Goal: Information Seeking & Learning: Learn about a topic

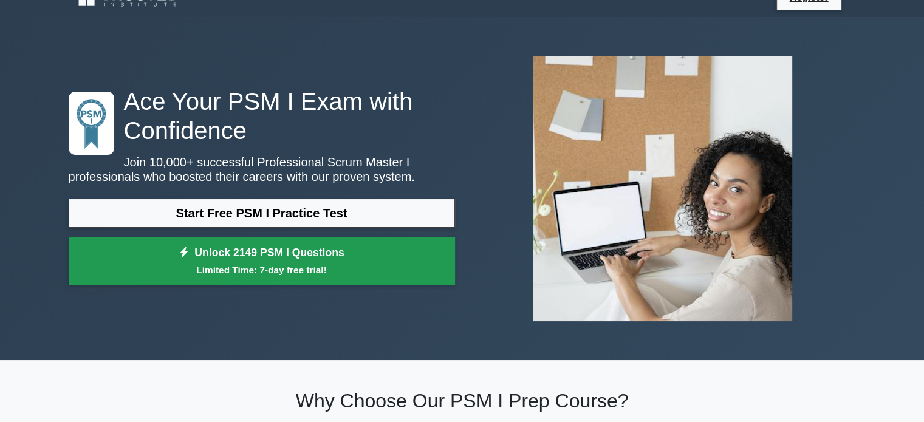
scroll to position [61, 0]
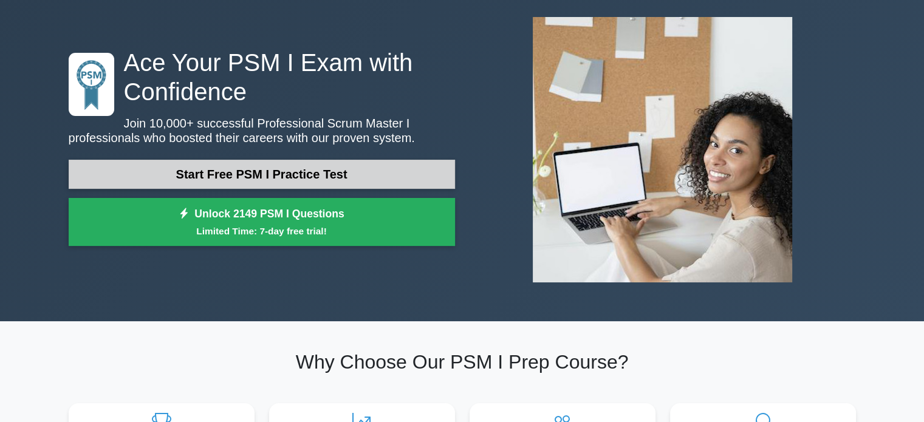
click at [364, 174] on link "Start Free PSM I Practice Test" at bounding box center [262, 174] width 386 height 29
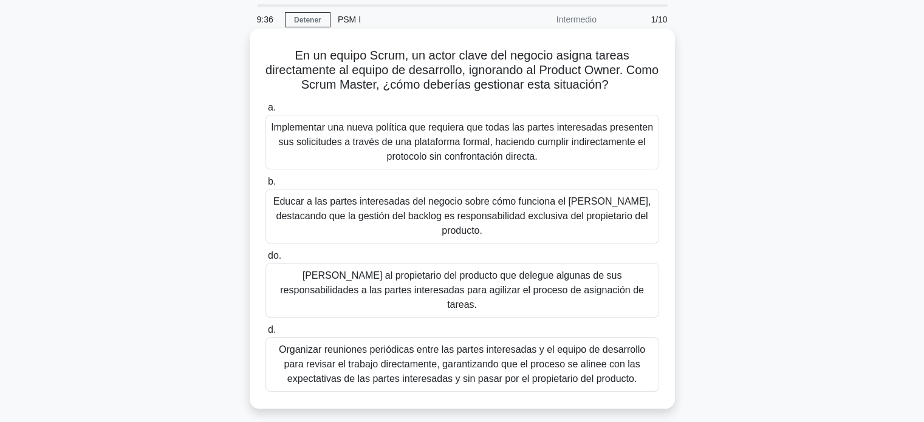
scroll to position [61, 0]
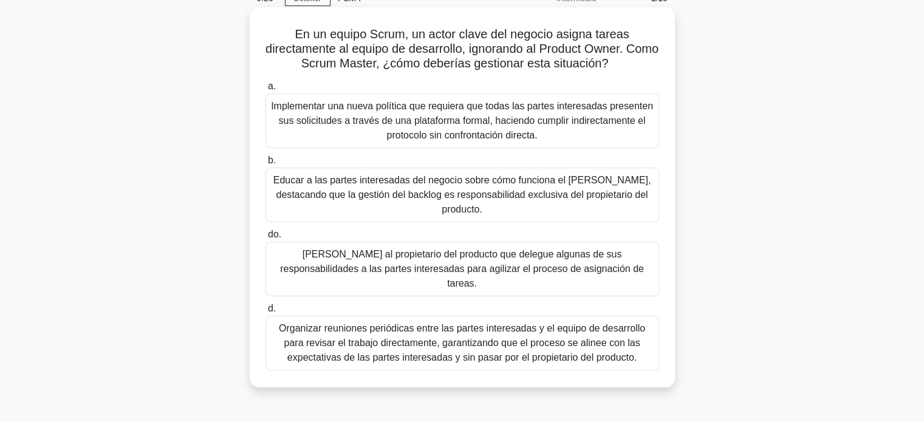
click at [512, 194] on font "Educar a las partes interesadas del negocio sobre cómo funciona el [PERSON_NAME…" at bounding box center [462, 194] width 378 height 39
click at [265, 165] on input "b. Educar a las partes interesadas del negocio sobre cómo funciona el [PERSON_N…" at bounding box center [265, 161] width 0 height 8
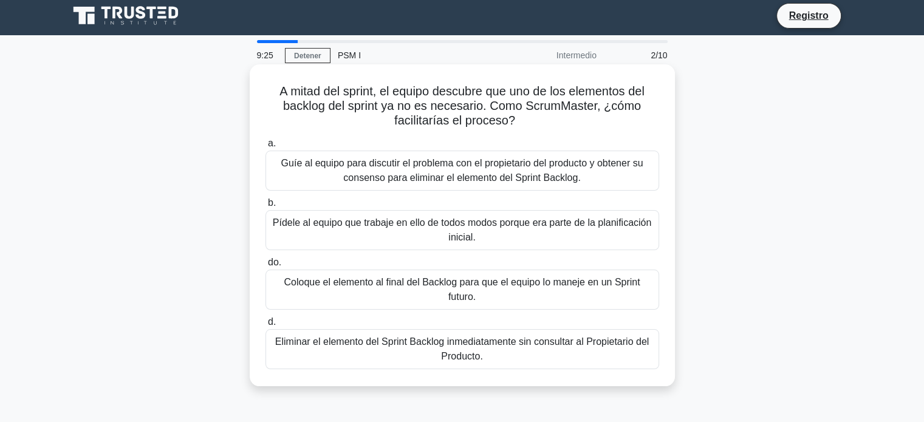
scroll to position [0, 0]
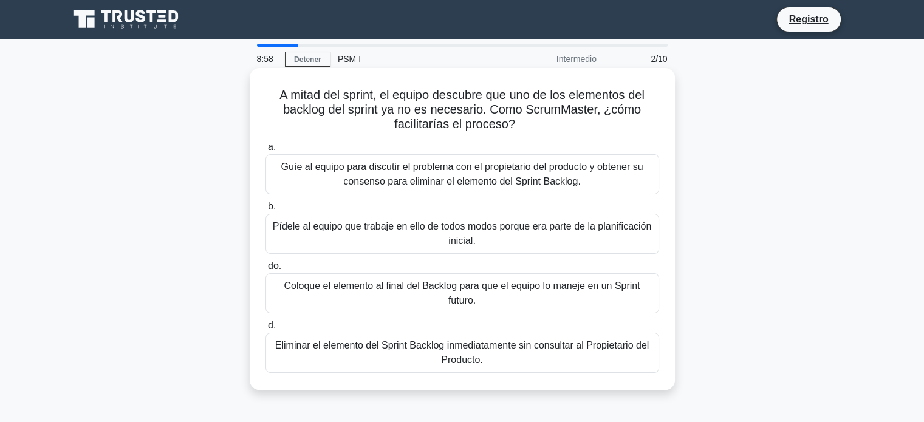
click at [500, 180] on font "Guíe al equipo para discutir el problema con el propietario del producto y obte…" at bounding box center [462, 174] width 362 height 25
click at [265, 151] on input "a. Guíe al equipo para discutir el problema con el propietario del producto y o…" at bounding box center [265, 147] width 0 height 8
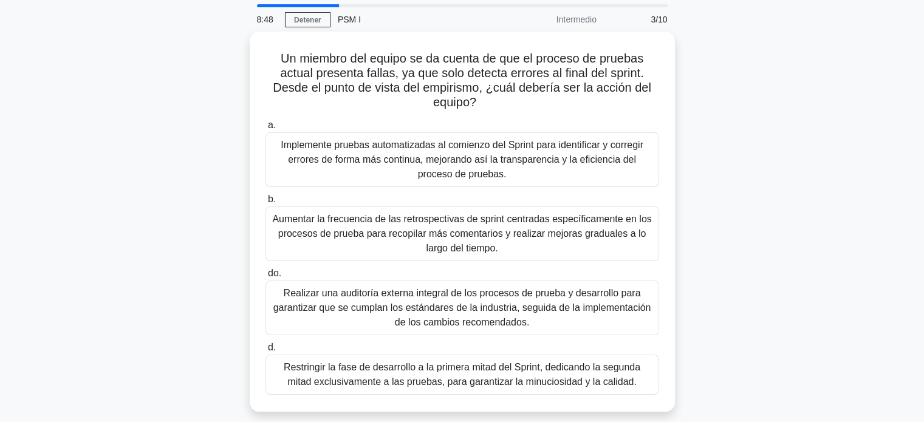
scroll to position [61, 0]
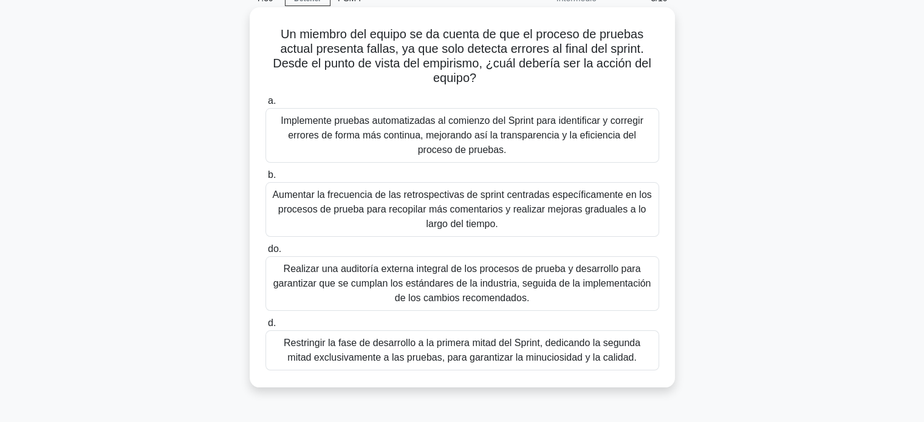
click at [480, 148] on font "Implemente pruebas automatizadas al comienzo del Sprint para identificar y corr…" at bounding box center [462, 134] width 363 height 39
click at [265, 105] on input "a. Implemente pruebas automatizadas al comienzo del Sprint para identificar y c…" at bounding box center [265, 101] width 0 height 8
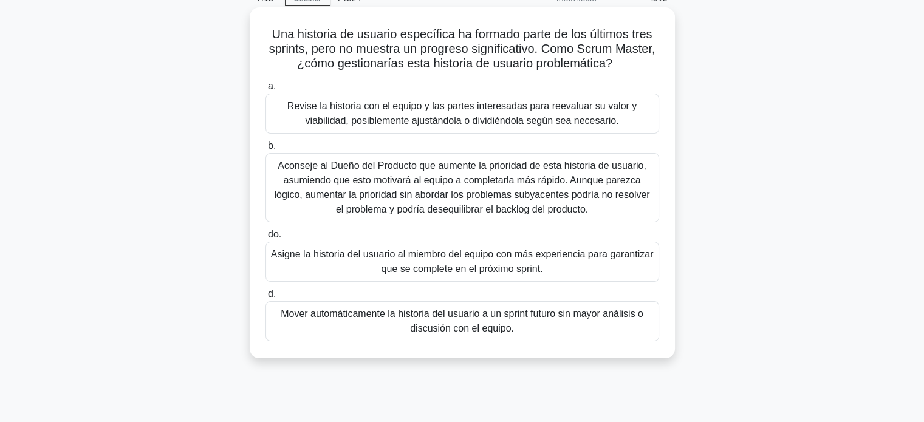
click at [495, 119] on font "Revise la historia con el equipo y las partes interesadas para reevaluar su val…" at bounding box center [461, 113] width 349 height 25
click at [265, 90] on input "a. Revise la historia con el equipo y las partes interesadas para reevaluar su …" at bounding box center [265, 87] width 0 height 8
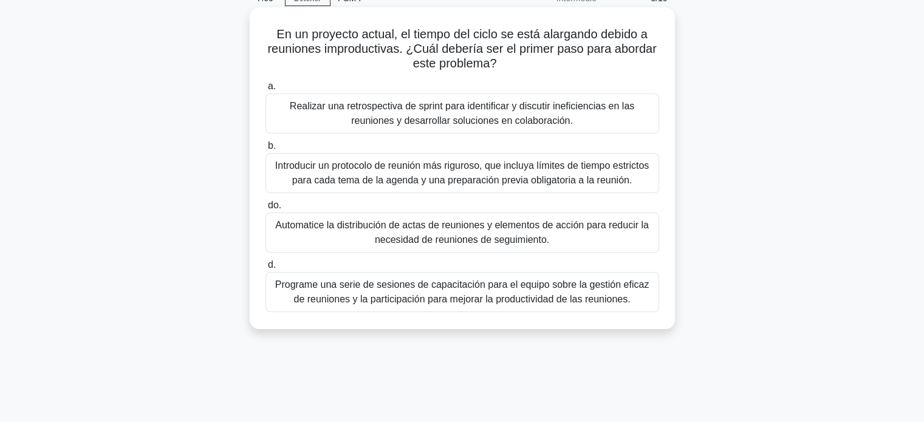
click at [455, 123] on font "Realizar una retrospectiva de sprint para identificar y discutir ineficiencias …" at bounding box center [462, 113] width 344 height 25
click at [265, 90] on input "a. Realizar una retrospectiva de sprint para identificar y discutir ineficienci…" at bounding box center [265, 87] width 0 height 8
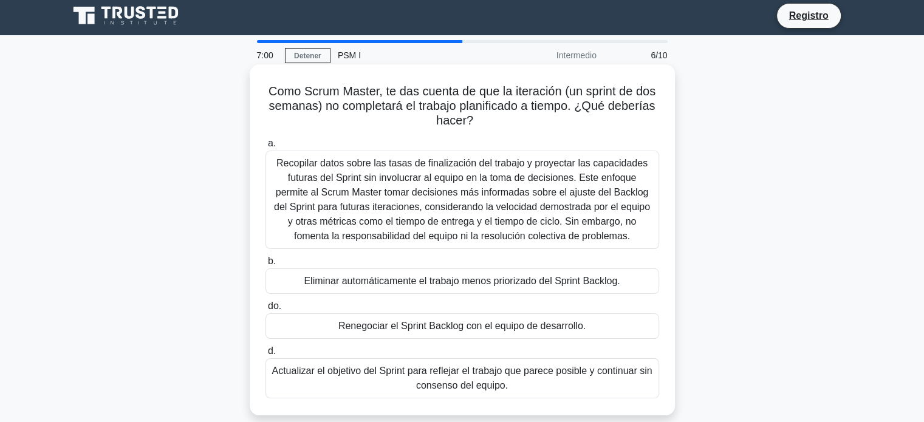
scroll to position [0, 0]
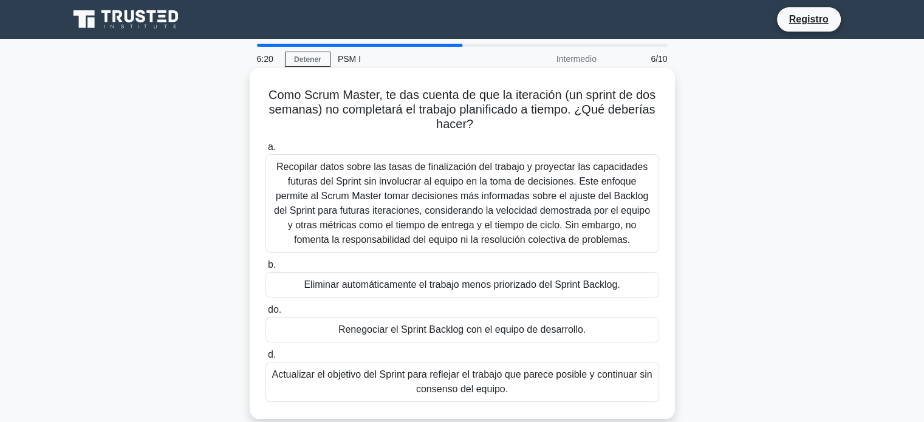
click at [451, 228] on font "Recopilar datos sobre las tasas de finalización del trabajo y proyectar las cap…" at bounding box center [462, 203] width 376 height 83
click at [265, 151] on input "a. Recopilar datos sobre las tasas de finalización del trabajo y proyectar las …" at bounding box center [265, 147] width 0 height 8
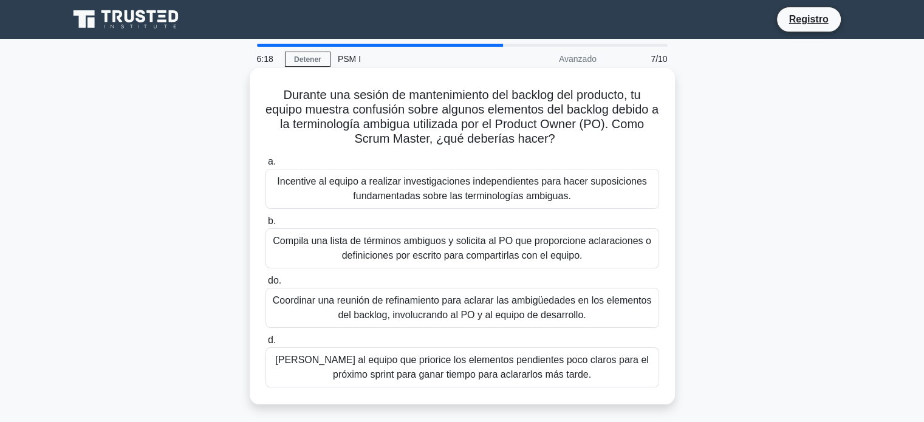
click at [515, 198] on font "Incentive al equipo a realizar investigaciones independientes para hacer suposi…" at bounding box center [461, 188] width 369 height 25
click at [265, 166] on input "a. Incentive al equipo a realizar investigaciones independientes para hacer sup…" at bounding box center [265, 162] width 0 height 8
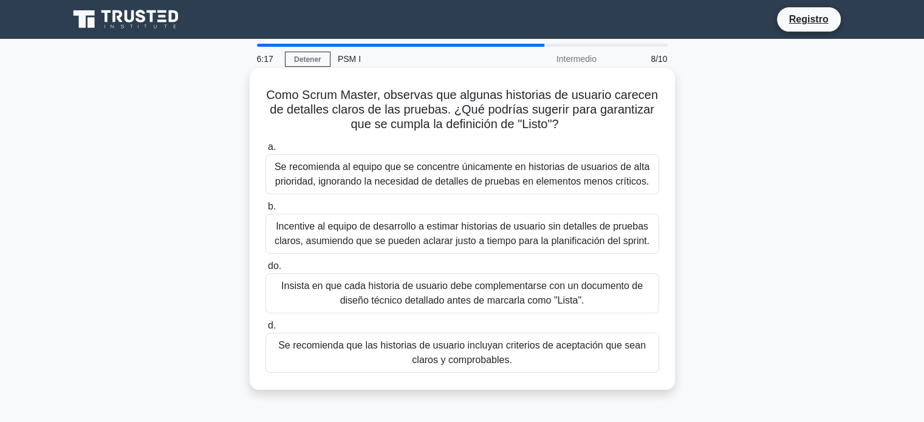
click at [511, 181] on font "Se recomienda al equipo que se concentre únicamente en historias de usuarios de…" at bounding box center [461, 174] width 375 height 25
click at [265, 151] on input "a. Se recomienda al equipo que se concentre únicamente en historias de usuarios…" at bounding box center [265, 147] width 0 height 8
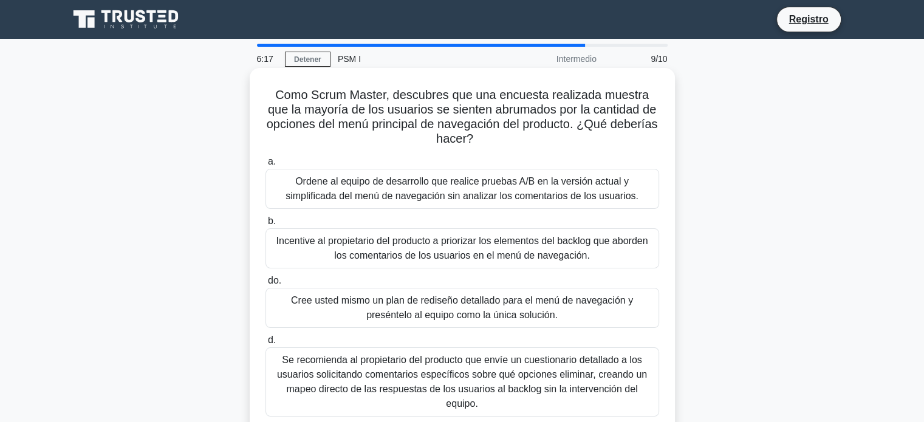
click at [530, 217] on label "b. Incentive al propietario del producto a priorizar los elementos del backlog …" at bounding box center [461, 241] width 393 height 55
click at [265, 217] on input "b. Incentive al propietario del producto a priorizar los elementos del backlog …" at bounding box center [265, 221] width 0 height 8
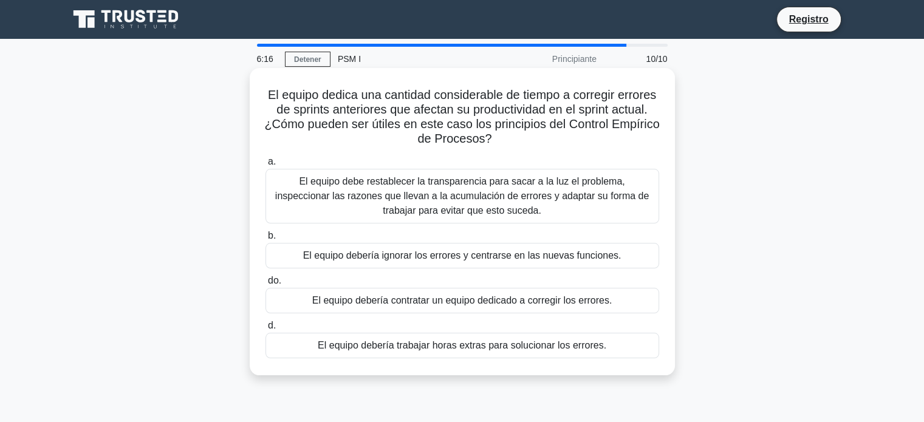
click at [511, 253] on font "El equipo debería ignorar los errores y centrarse en las nuevas funciones." at bounding box center [462, 255] width 318 height 10
click at [265, 240] on input "b. El equipo debería ignorar los errores y centrarse en las nuevas funciones." at bounding box center [265, 236] width 0 height 8
